Goal: Task Accomplishment & Management: Use online tool/utility

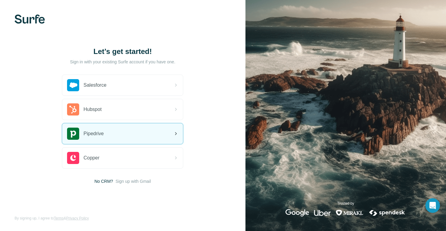
click at [121, 137] on div "Pipedrive" at bounding box center [122, 134] width 121 height 21
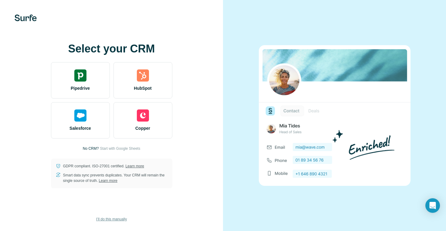
click at [115, 218] on span "I’ll do this manually" at bounding box center [111, 219] width 31 height 5
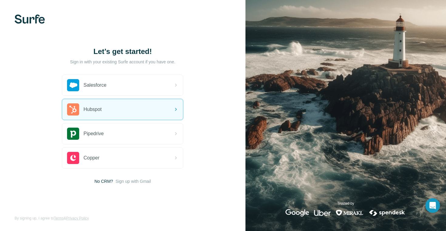
click at [76, 10] on div "Let’s get started! Sign in with your existing Surfe account if you have one. Sa…" at bounding box center [123, 115] width 246 height 231
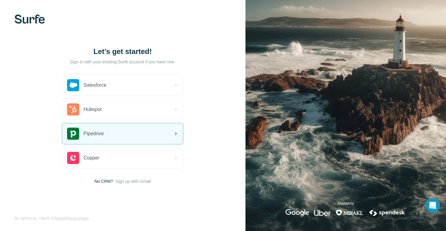
click at [109, 131] on div "Pipedrive" at bounding box center [122, 134] width 121 height 21
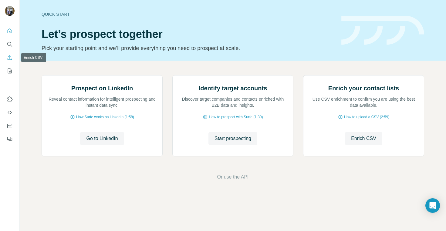
click at [9, 60] on icon "Enrich CSV" at bounding box center [10, 57] width 5 height 5
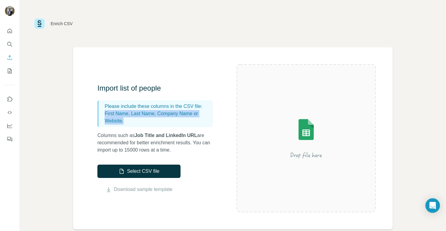
drag, startPoint x: 105, startPoint y: 115, endPoint x: 155, endPoint y: 118, distance: 50.8
click at [155, 118] on p "First Name, Last Name, Company Name or Website." at bounding box center [158, 117] width 106 height 15
click at [117, 135] on p "Columns such as Job Title and LinkedIn URL are recommended for better enrichmen…" at bounding box center [157, 143] width 121 height 22
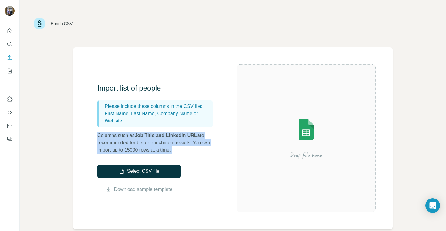
click at [117, 135] on p "Columns such as Job Title and LinkedIn URL are recommended for better enrichmen…" at bounding box center [157, 143] width 121 height 22
click at [153, 189] on link "Download sample template" at bounding box center [143, 189] width 59 height 7
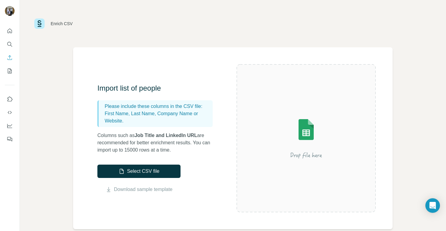
click at [71, 158] on div "Enrich CSV Import list of people Please include these columns in the CSV file: …" at bounding box center [233, 115] width 427 height 231
click at [55, 118] on div "Enrich CSV Import list of people Please include these columns in the CSV file: …" at bounding box center [233, 115] width 427 height 231
click at [150, 170] on button "Select CSV file" at bounding box center [138, 171] width 83 height 13
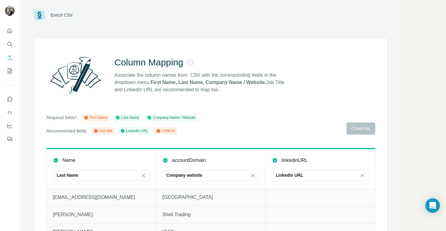
scroll to position [33, 0]
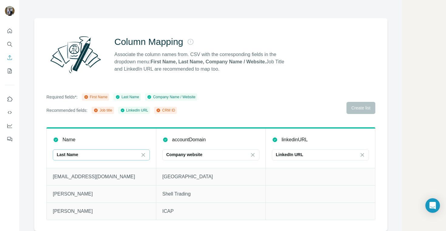
click at [88, 152] on div "Last Name" at bounding box center [98, 155] width 82 height 6
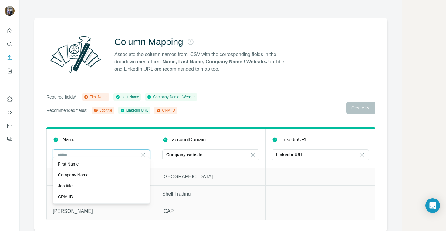
scroll to position [0, 0]
click at [83, 163] on div "First Name" at bounding box center [101, 164] width 87 height 6
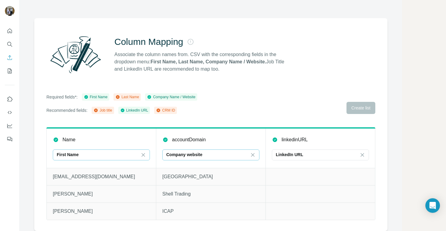
click at [191, 152] on p "Company website" at bounding box center [184, 155] width 36 height 6
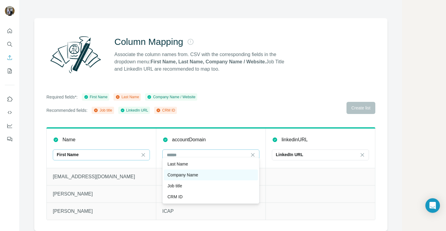
click at [190, 173] on p "Company Name" at bounding box center [183, 175] width 31 height 6
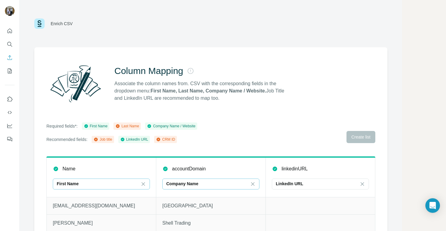
scroll to position [33, 0]
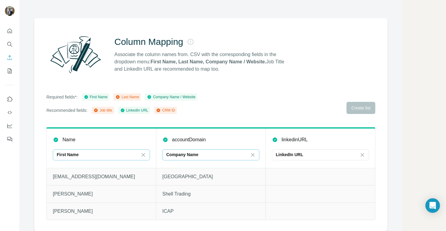
click at [235, 106] on div "Required fields*: First Name Last Name Company Name / Website Recommended field…" at bounding box center [210, 104] width 329 height 21
click at [294, 181] on td at bounding box center [321, 176] width 110 height 17
click at [292, 143] on th "linkedinURL LinkedIn URL" at bounding box center [321, 148] width 110 height 40
click at [291, 152] on p "LinkedIn URL" at bounding box center [289, 155] width 27 height 6
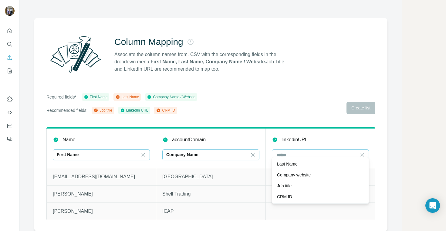
click at [295, 119] on div "Column Mapping Associate the column names from. CSV with the corresponding fiel…" at bounding box center [210, 124] width 353 height 213
click at [361, 152] on icon at bounding box center [363, 155] width 6 height 6
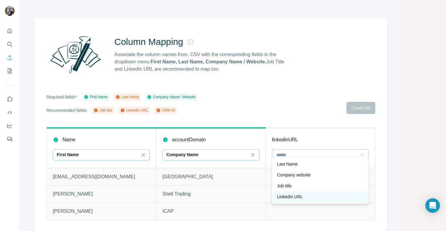
click at [298, 195] on p "LinkedIn URL" at bounding box center [290, 197] width 26 height 6
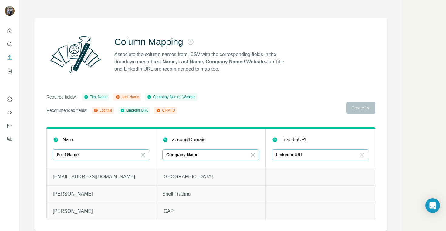
click at [285, 100] on div "Required fields*: First Name Last Name Company Name / Website Recommended field…" at bounding box center [210, 104] width 329 height 21
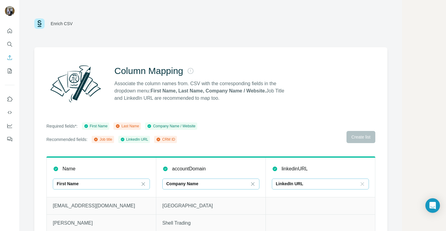
click at [192, 102] on div "Column Mapping Associate the column names from. CSV with the corresponding fiel…" at bounding box center [210, 84] width 329 height 44
click at [10, 59] on icon "Enrich CSV" at bounding box center [10, 58] width 6 height 6
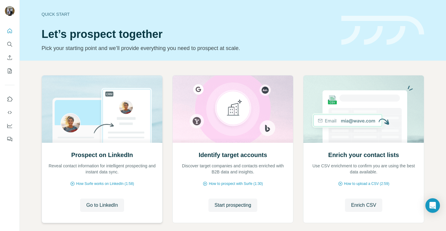
scroll to position [31, 0]
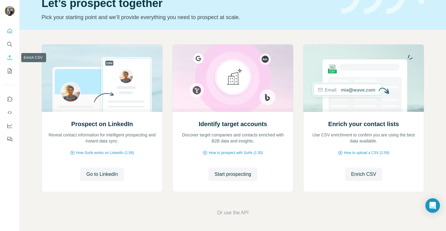
click at [9, 57] on icon "Enrich CSV" at bounding box center [10, 58] width 6 height 6
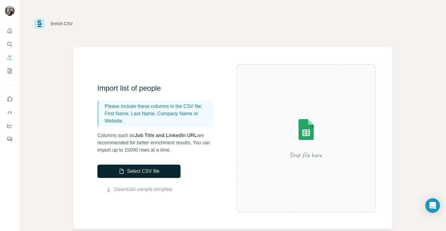
click at [151, 177] on button "Select CSV file" at bounding box center [138, 171] width 83 height 13
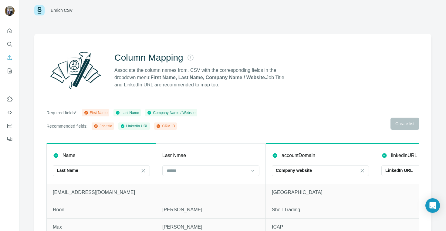
scroll to position [33, 0]
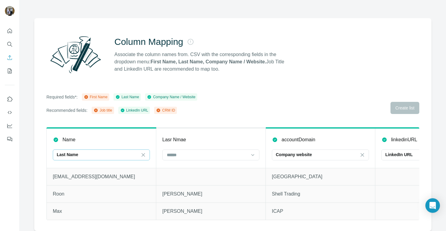
click at [104, 153] on div "Last Name" at bounding box center [98, 155] width 82 height 6
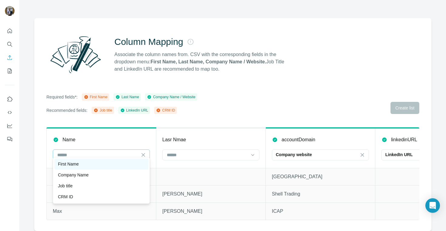
click at [104, 163] on div "First Name" at bounding box center [101, 164] width 87 height 6
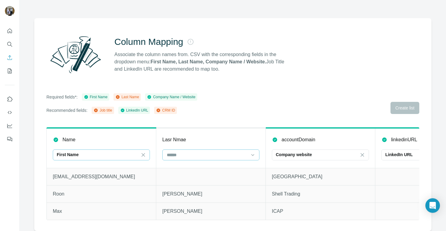
click at [196, 153] on input at bounding box center [207, 155] width 82 height 7
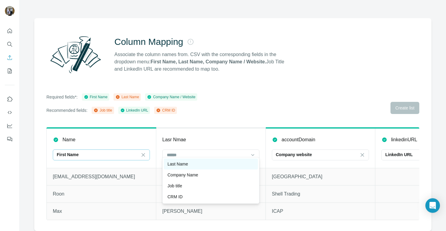
click at [194, 168] on div "Last Name" at bounding box center [211, 164] width 94 height 11
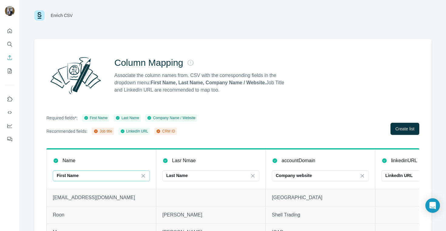
scroll to position [33, 0]
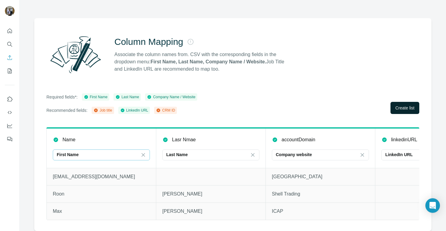
click at [397, 105] on span "Create list" at bounding box center [405, 108] width 19 height 6
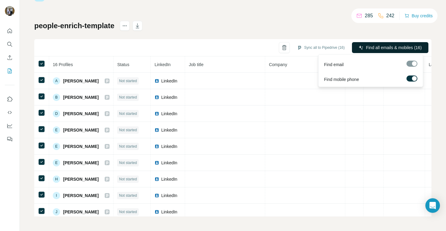
click at [393, 49] on span "Find all emails & mobiles (16)" at bounding box center [394, 48] width 56 height 6
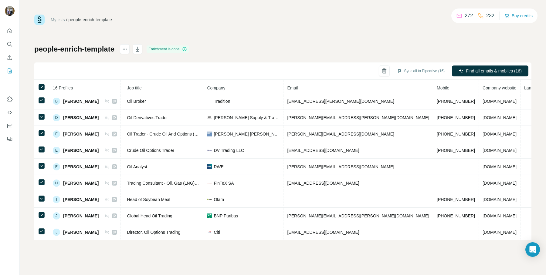
scroll to position [0, 69]
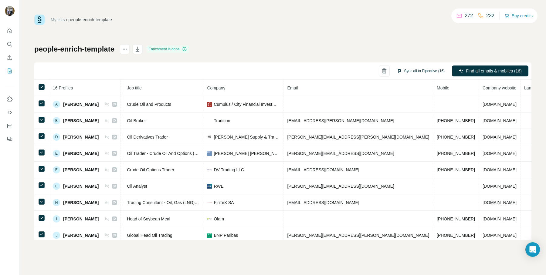
click at [415, 70] on button "Sync all to Pipedrive (16)" at bounding box center [421, 70] width 56 height 9
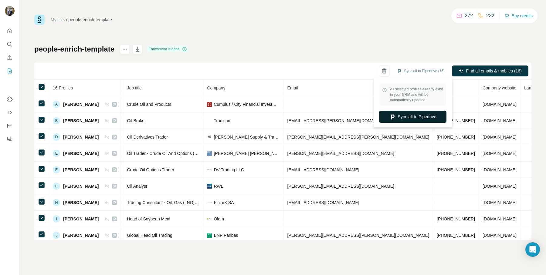
click at [407, 115] on button "Sync all to Pipedrive" at bounding box center [412, 117] width 67 height 12
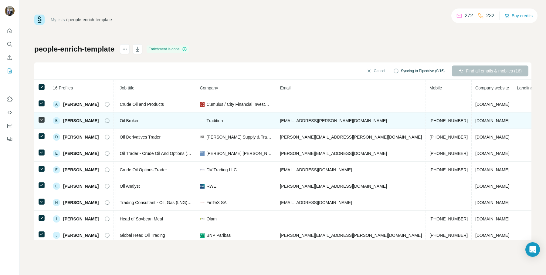
scroll to position [0, 62]
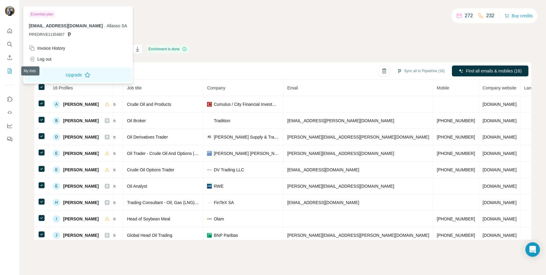
click at [9, 69] on icon "My lists" at bounding box center [10, 71] width 6 height 6
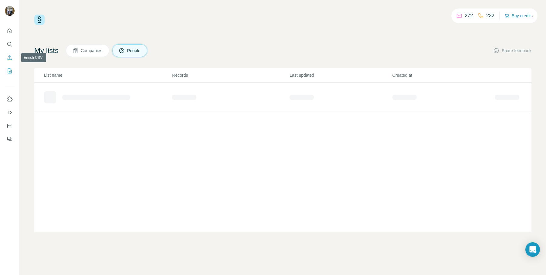
click at [11, 55] on icon "Enrich CSV" at bounding box center [10, 58] width 6 height 6
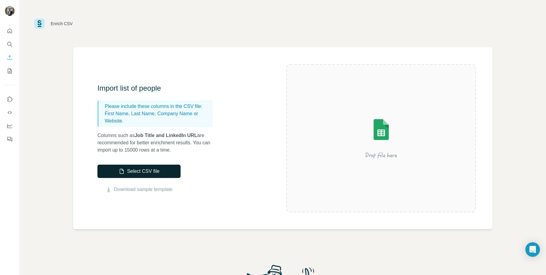
click at [134, 170] on button "Select CSV file" at bounding box center [138, 171] width 83 height 13
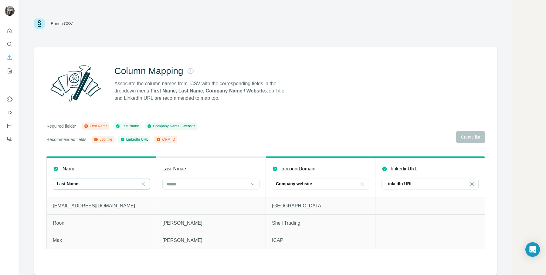
click at [91, 186] on div "Last Name" at bounding box center [98, 184] width 82 height 6
click at [85, 198] on div "First Name" at bounding box center [101, 198] width 87 height 6
click at [176, 182] on input at bounding box center [207, 184] width 82 height 7
click at [179, 198] on p "Last Name" at bounding box center [178, 198] width 21 height 6
click at [446, 136] on span "Create list" at bounding box center [470, 137] width 19 height 6
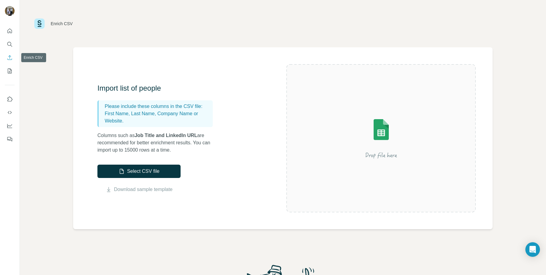
click at [6, 60] on button "Enrich CSV" at bounding box center [10, 57] width 10 height 11
click at [9, 69] on icon "My lists" at bounding box center [10, 71] width 6 height 6
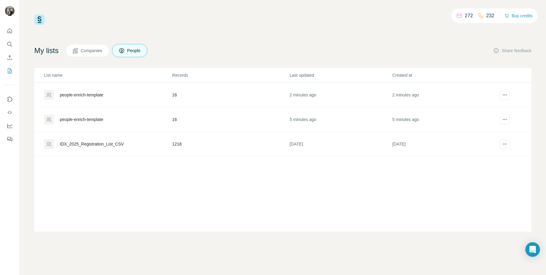
click at [110, 146] on div "IDX_2025_Registration_List_CSV" at bounding box center [92, 144] width 64 height 6
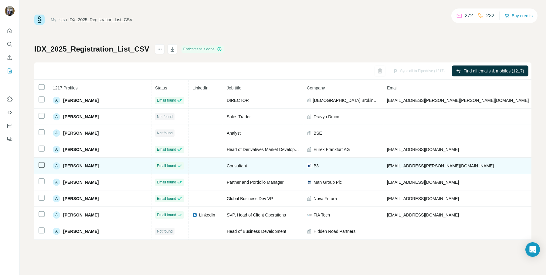
scroll to position [1010, 0]
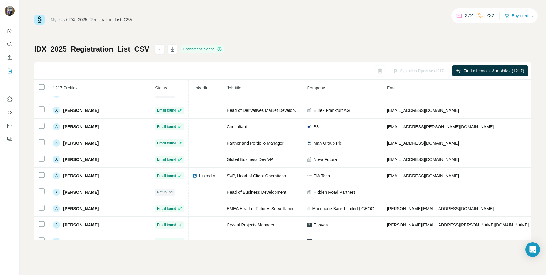
click at [274, 29] on div "My lists / IDX_2025_Registration_List_CSV 272 232 Buy credits IDX_2025_Registra…" at bounding box center [282, 128] width 497 height 226
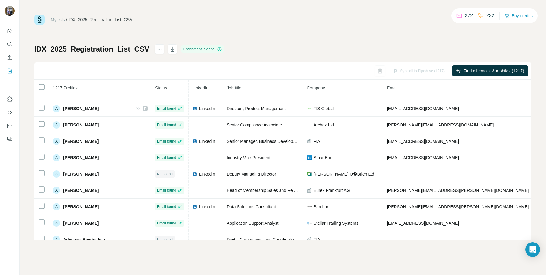
scroll to position [109, 0]
